Goal: Complete application form

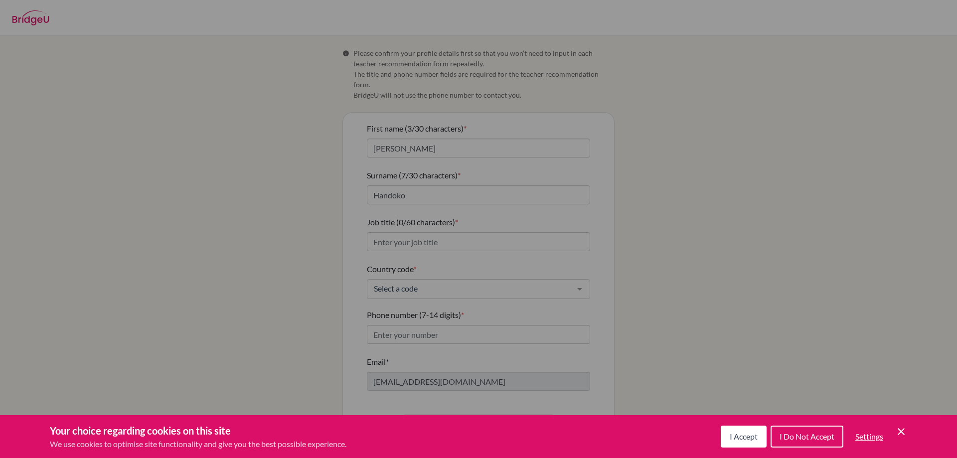
click at [758, 432] on button "I Accept" at bounding box center [744, 437] width 46 height 22
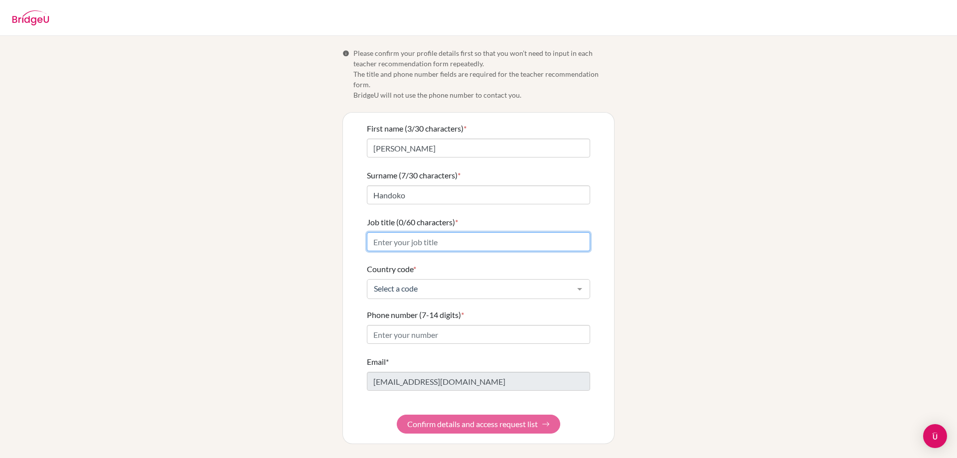
click at [445, 232] on input "Job title (0/60 characters) *" at bounding box center [478, 241] width 223 height 19
type input "Athletic Director"
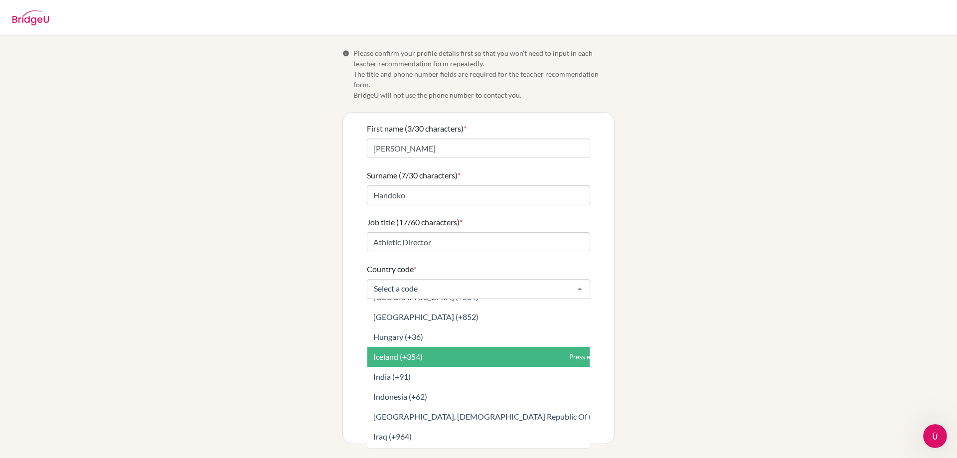
scroll to position [1944, 0]
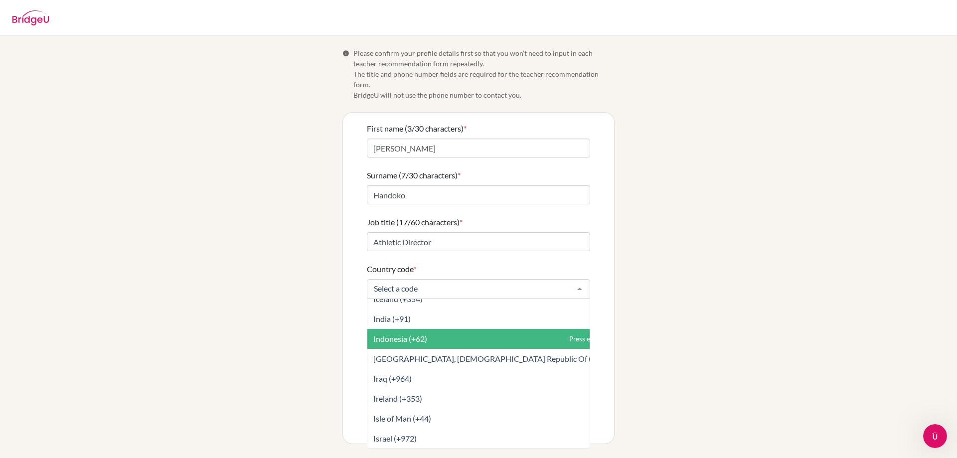
click at [449, 335] on span "Indonesia (+62)" at bounding box center [500, 339] width 267 height 20
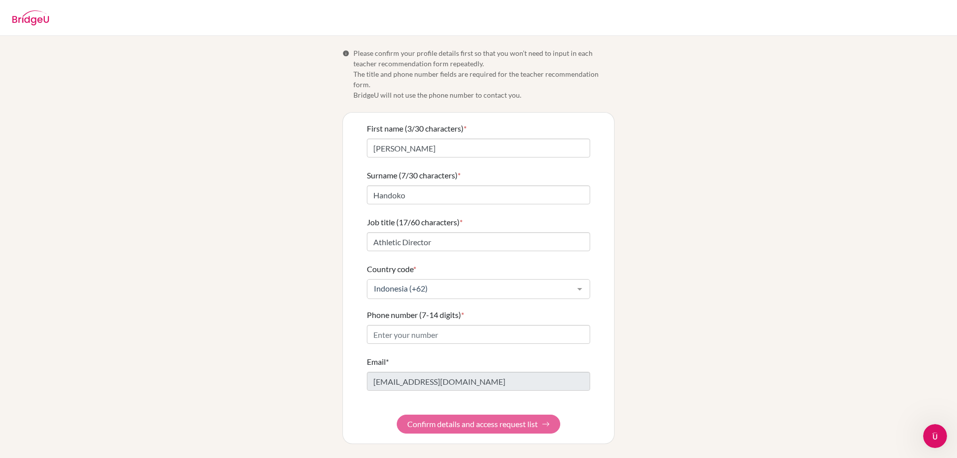
click at [448, 334] on form "First name (3/30 characters) * [PERSON_NAME] Surname (7/30 characters) * Handok…" at bounding box center [478, 278] width 223 height 311
click at [451, 328] on input "Phone number (7-14 digits) *" at bounding box center [478, 334] width 223 height 19
type input "085740034270"
click at [466, 415] on button "Confirm details and access request list" at bounding box center [478, 424] width 163 height 19
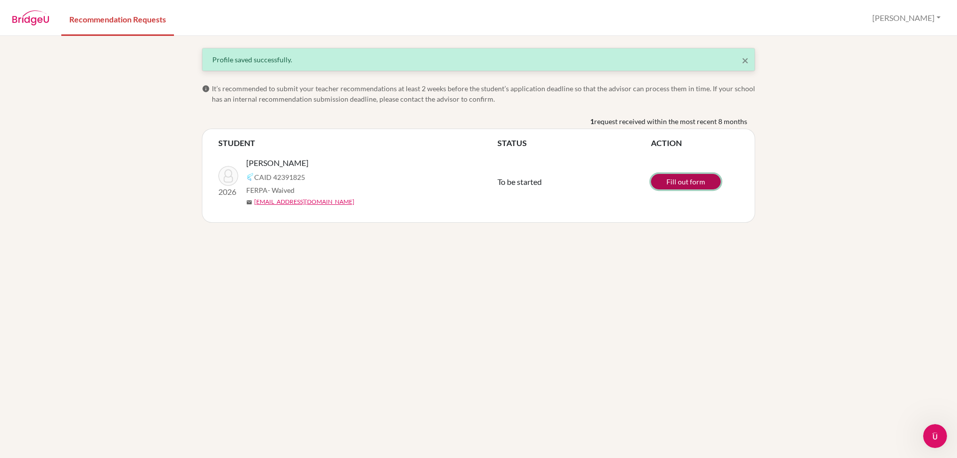
click at [680, 179] on link "Fill out form" at bounding box center [686, 181] width 70 height 15
